Goal: Navigation & Orientation: Find specific page/section

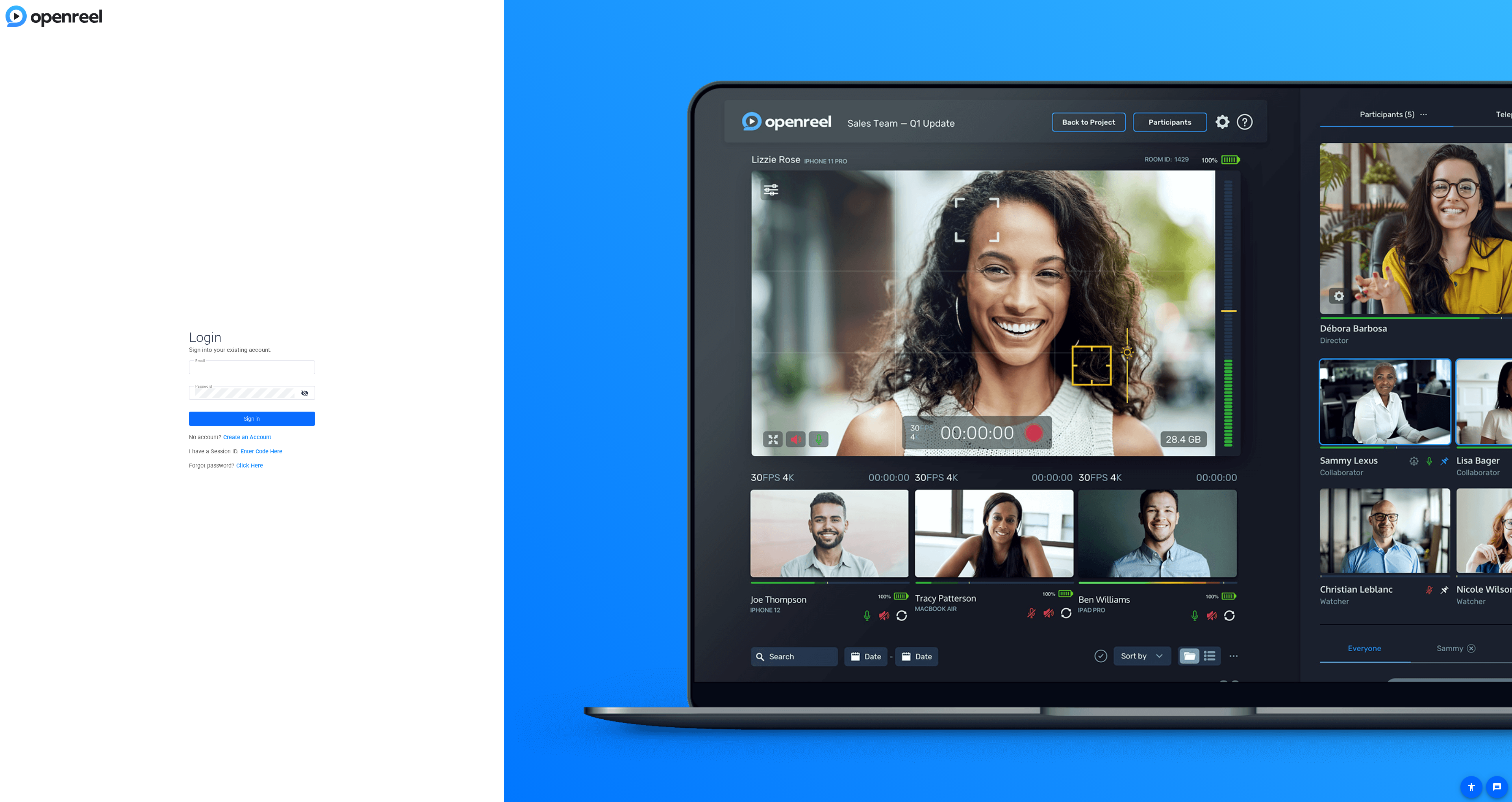
type input "[PERSON_NAME][EMAIL_ADDRESS][PERSON_NAME][DOMAIN_NAME]"
click at [217, 417] on span at bounding box center [252, 419] width 126 height 19
click at [245, 422] on span "[DOMAIN_NAME]" at bounding box center [253, 421] width 99 height 7
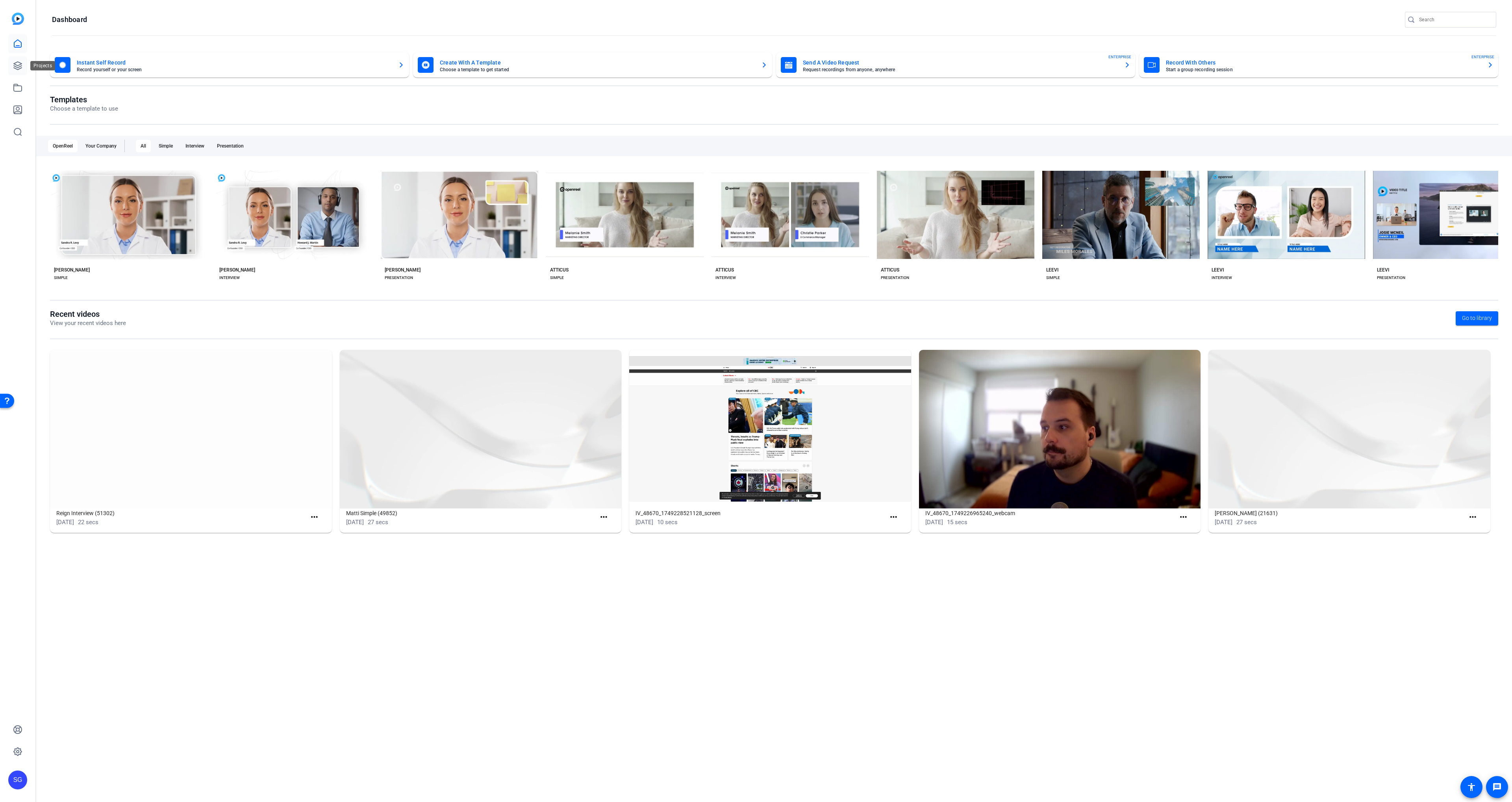
click at [21, 73] on link at bounding box center [18, 66] width 19 height 19
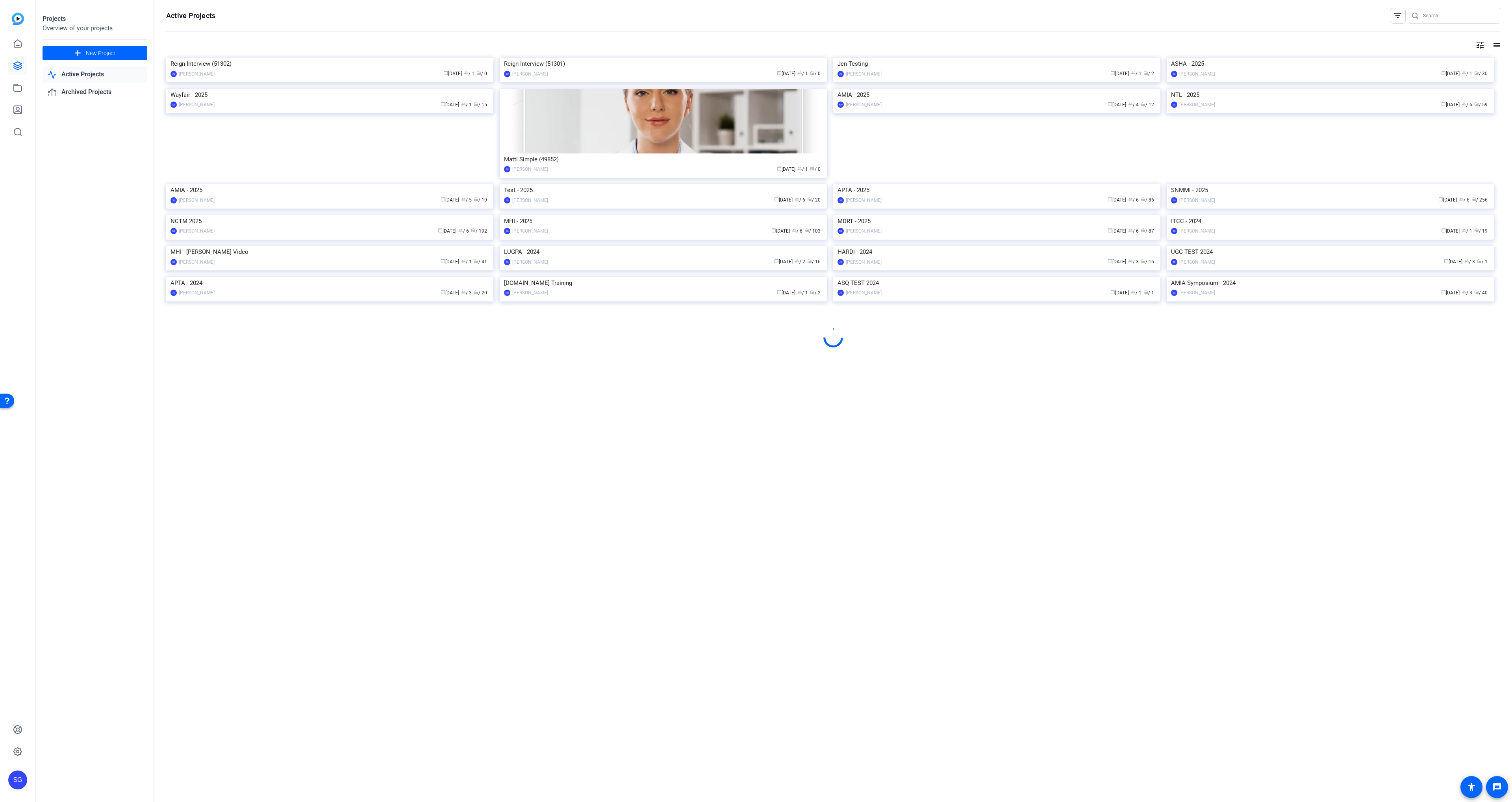
click at [632, 215] on img at bounding box center [663, 215] width 327 height 0
